Goal: Go to known website: Access a specific website the user already knows

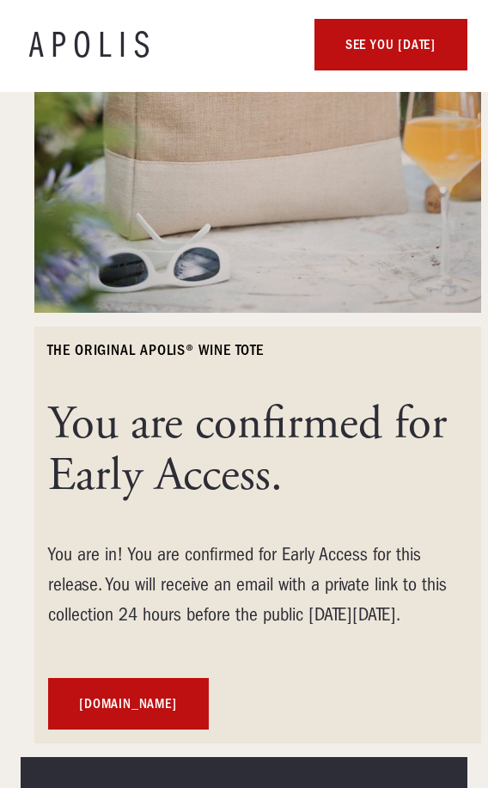
scroll to position [516, 0]
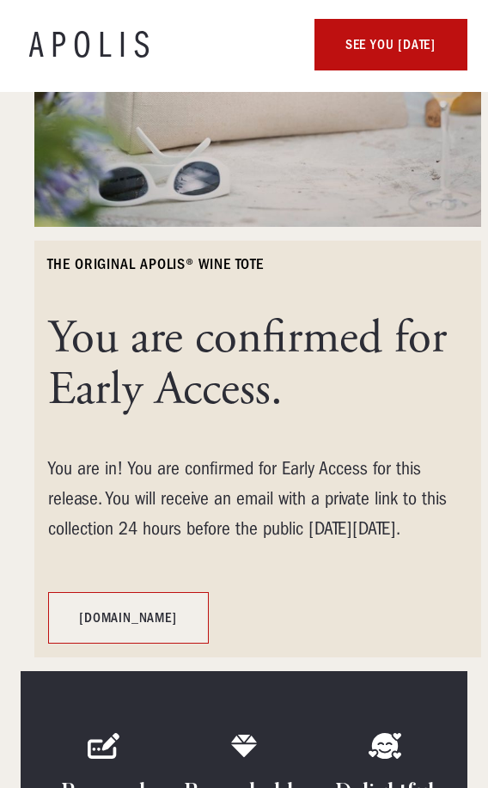
click at [140, 609] on link "[DOMAIN_NAME]" at bounding box center [128, 618] width 161 height 52
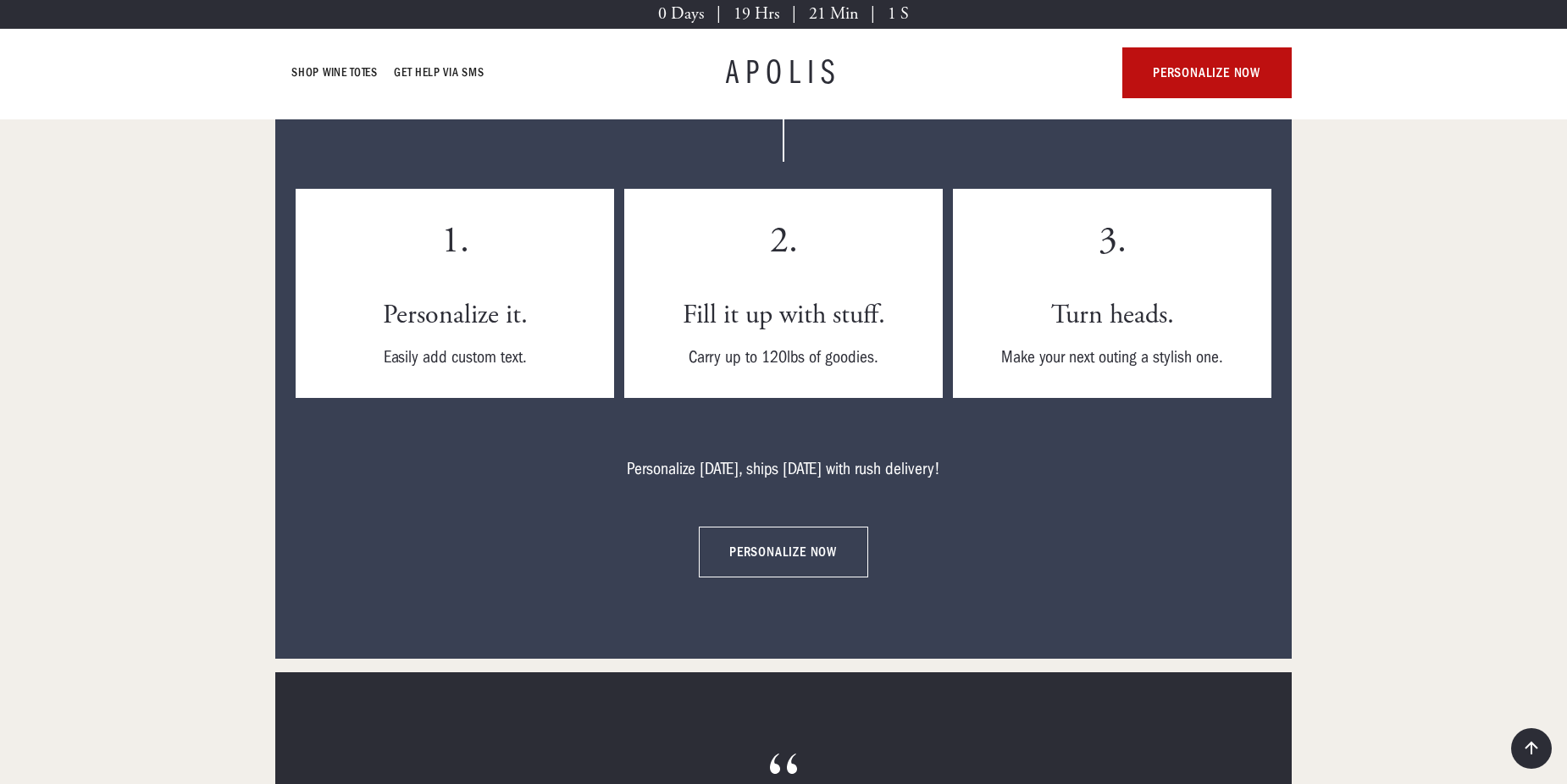
scroll to position [4910, 0]
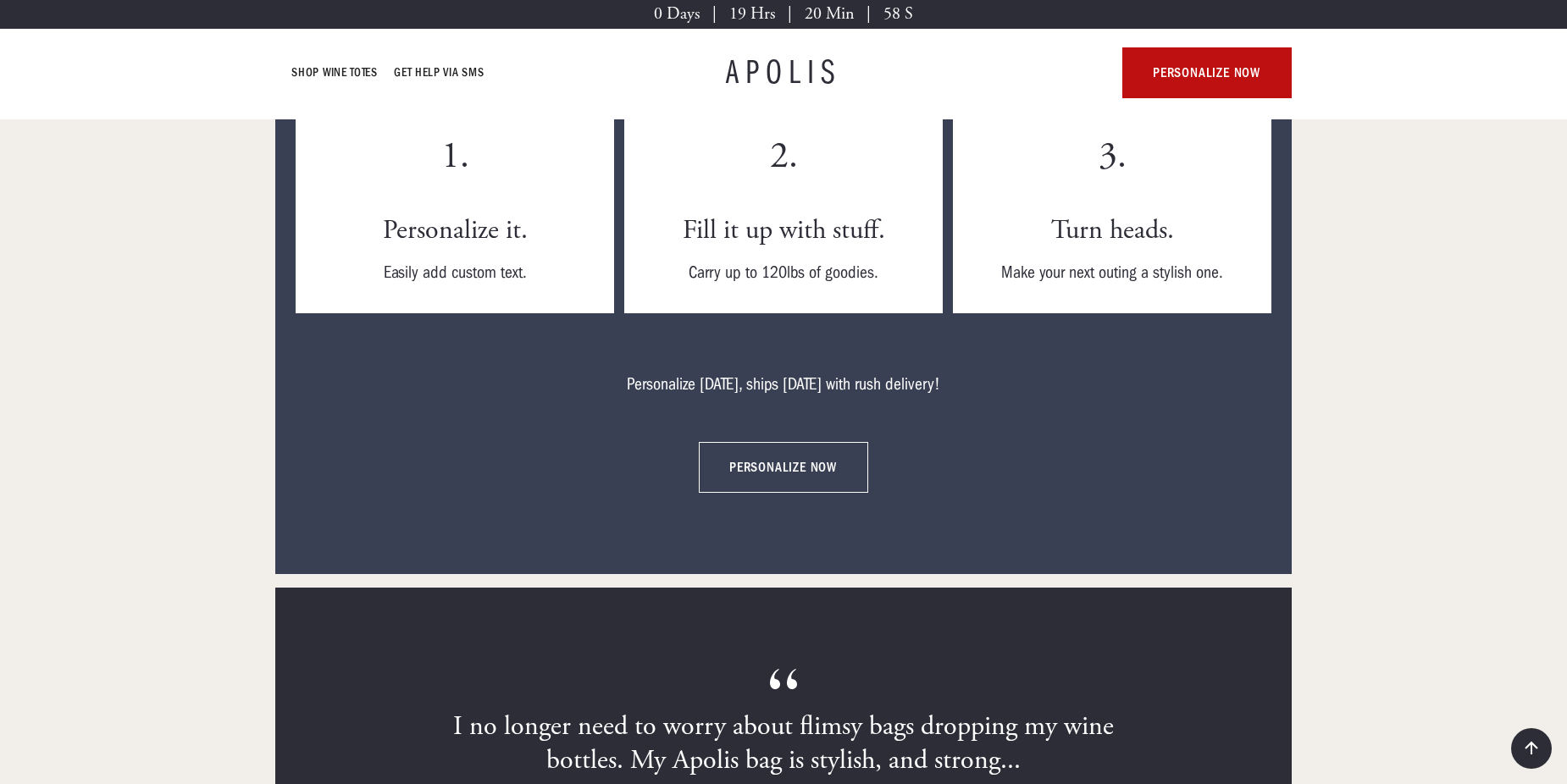
click at [786, 444] on link "personalize now" at bounding box center [784, 468] width 170 height 51
